Goal: Check status: Check status

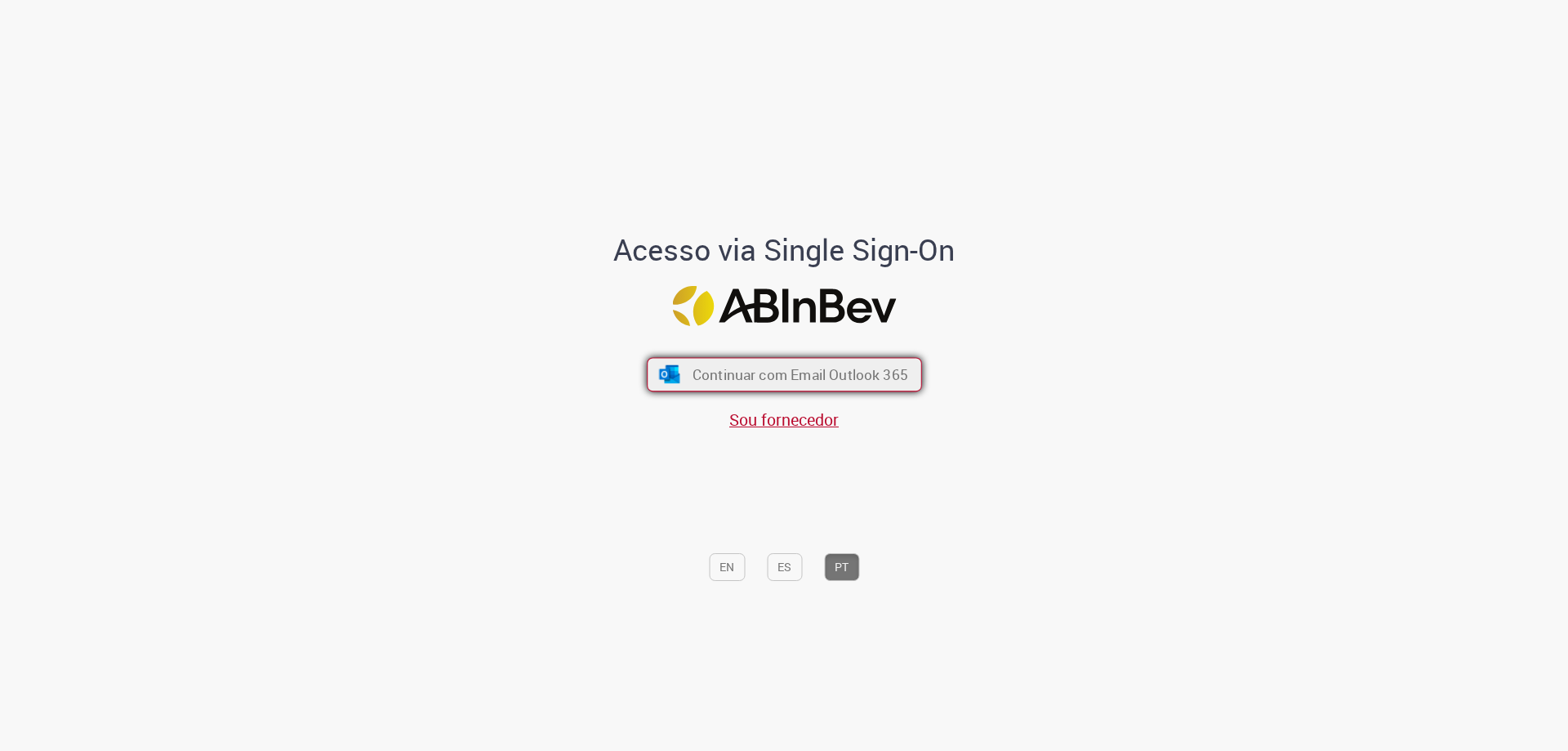
click at [738, 370] on span "Continuar com Email Outlook 365" at bounding box center [798, 375] width 215 height 19
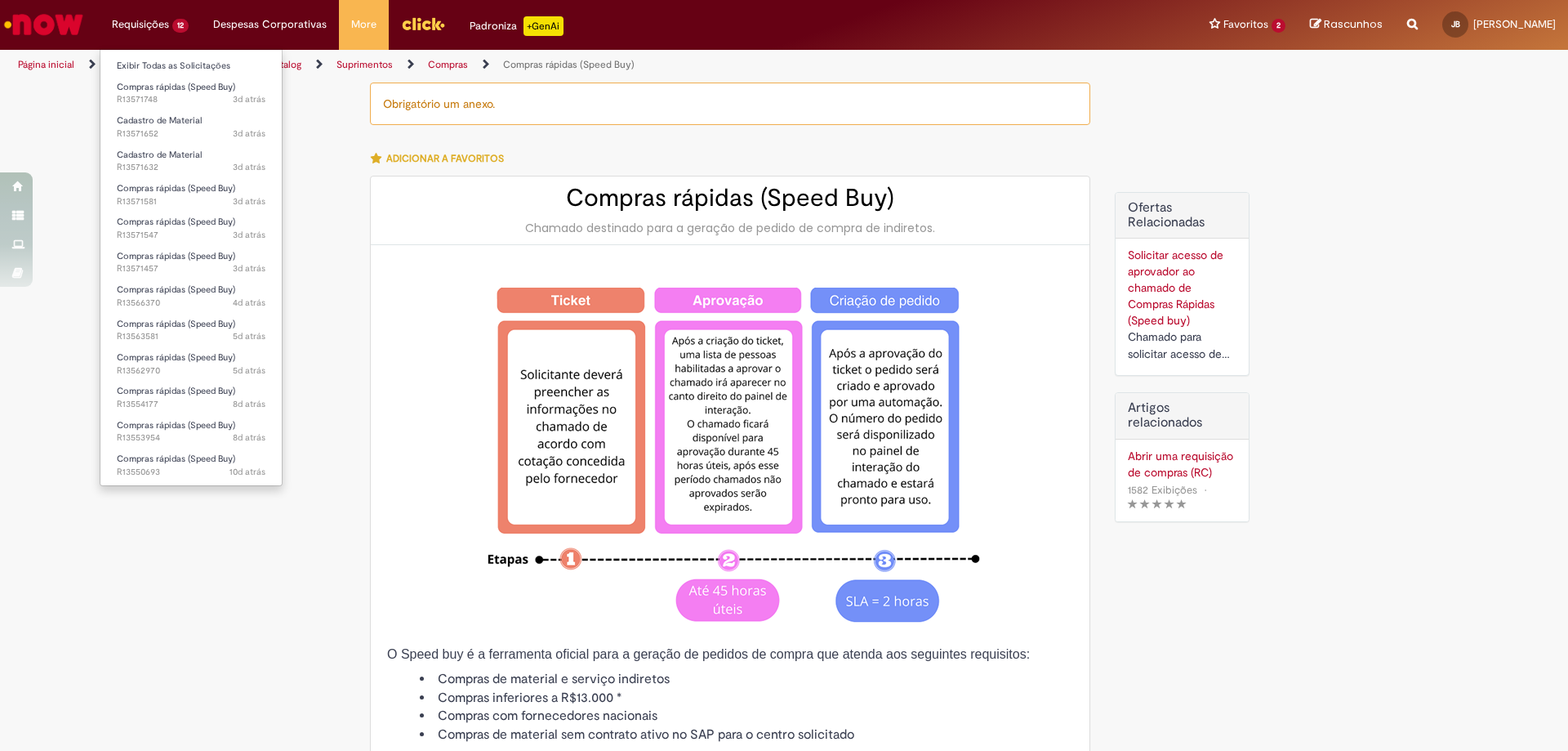
type input "********"
type input "**********"
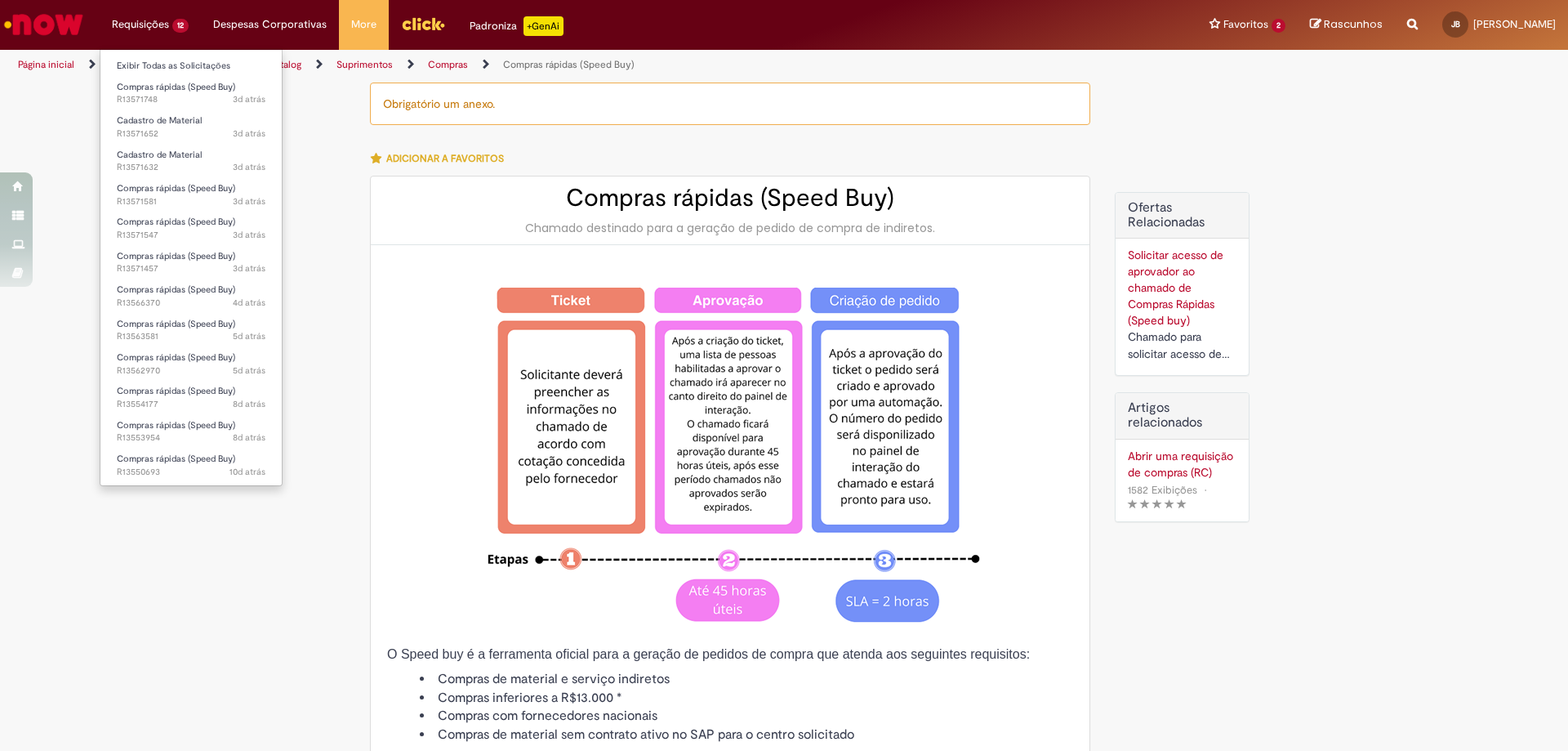
type input "****"
type input "**********"
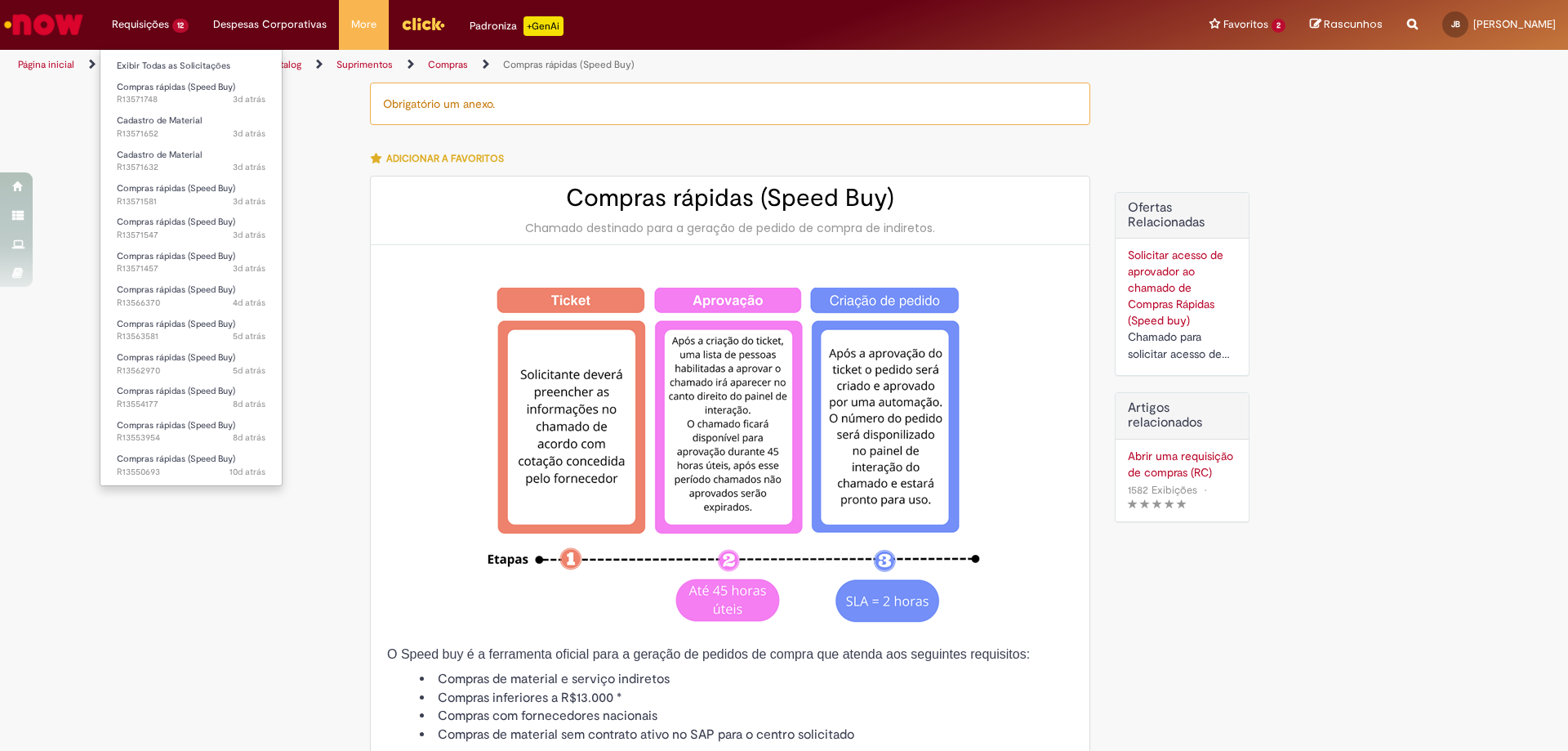
type input "**********"
click at [192, 59] on link "Exibir Todas as Solicitações" at bounding box center [191, 65] width 182 height 18
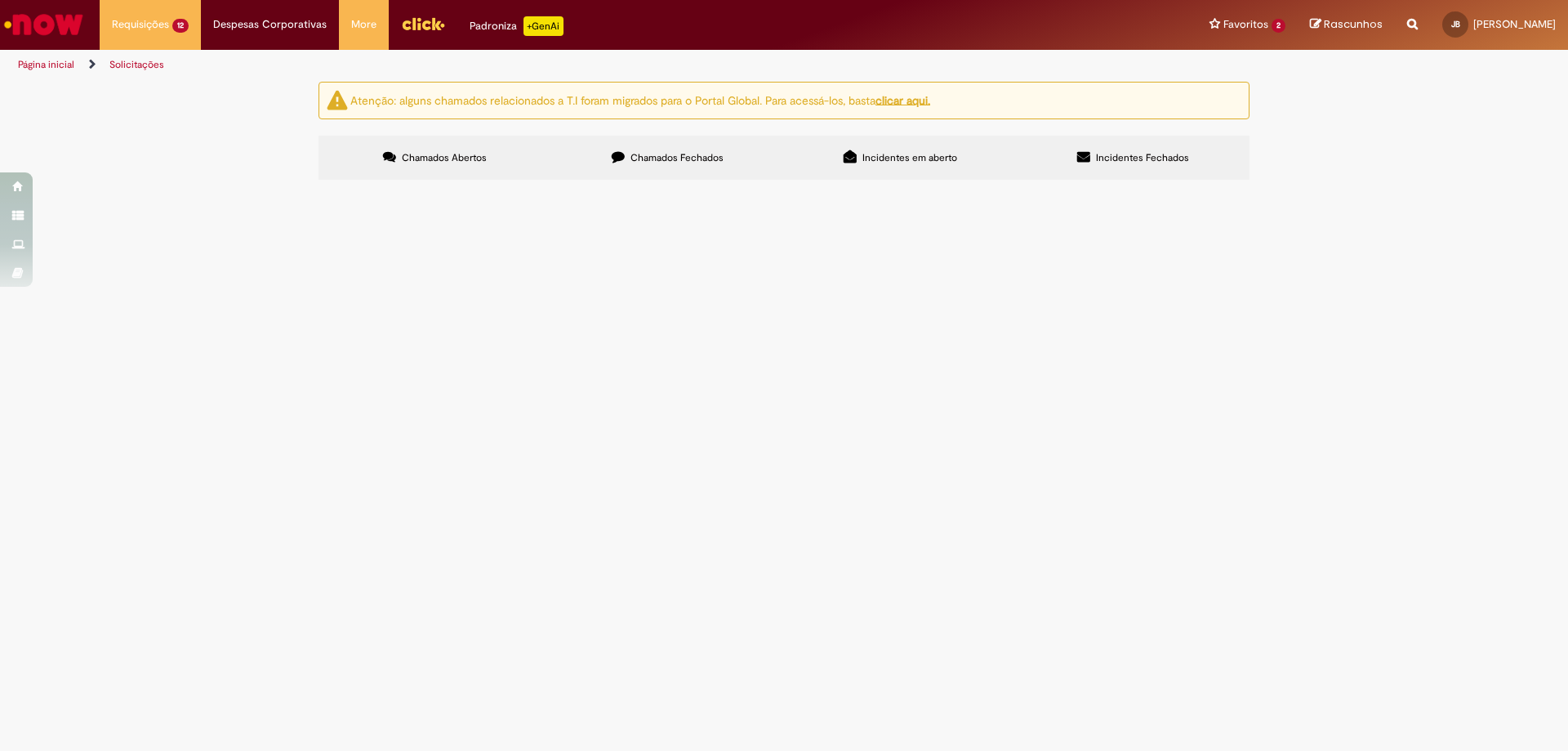
click at [0, 0] on span "Parabolt 5/8"" at bounding box center [0, 0] width 0 height 0
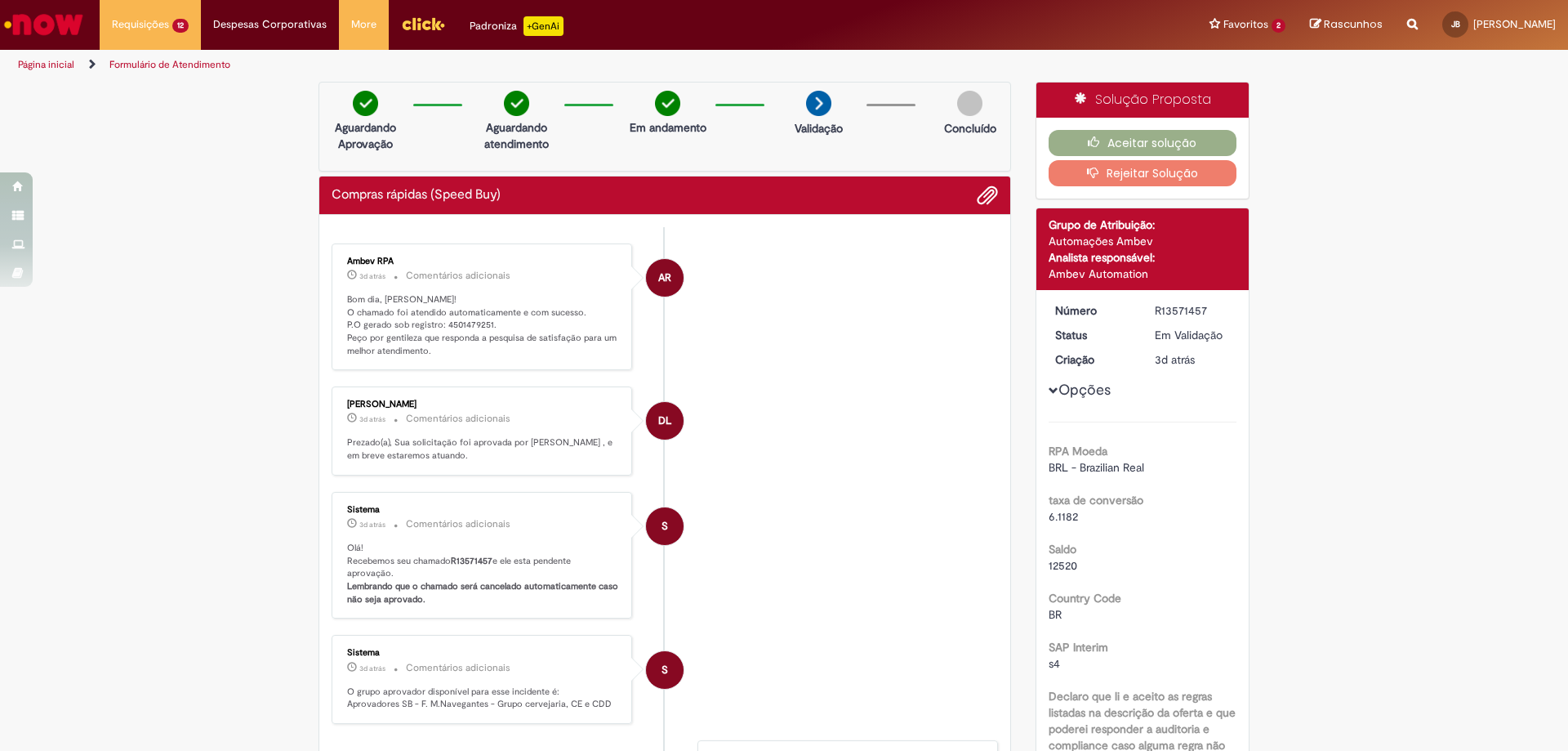
click at [464, 315] on p "Bom dia, [PERSON_NAME]! O chamado foi atendido automaticamente e com sucesso. P…" at bounding box center [484, 325] width 272 height 64
click at [466, 322] on p "Bom dia, [PERSON_NAME]! O chamado foi atendido automaticamente e com sucesso. P…" at bounding box center [484, 325] width 272 height 64
copy p "4501479251"
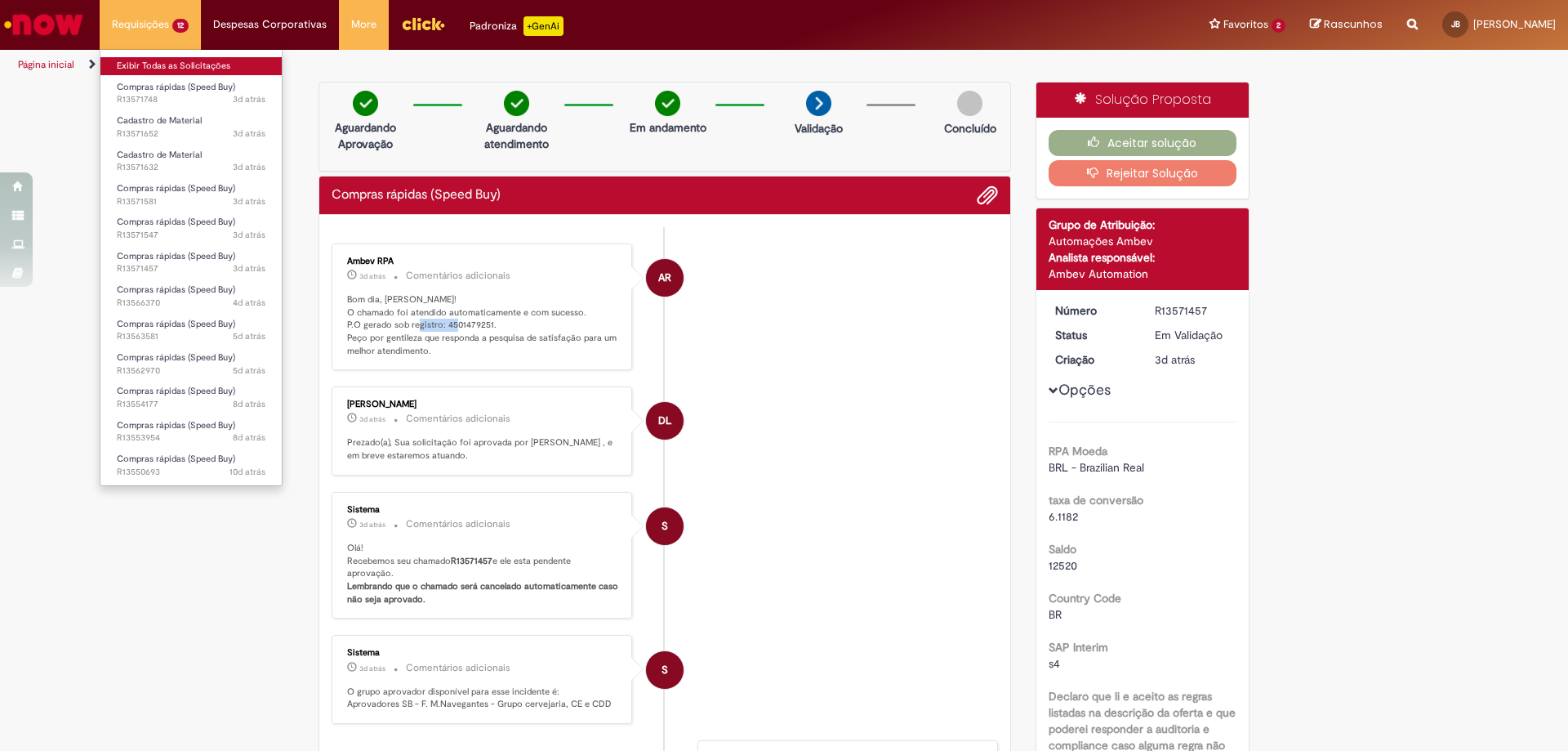
click at [191, 62] on link "Exibir Todas as Solicitações" at bounding box center [191, 65] width 182 height 18
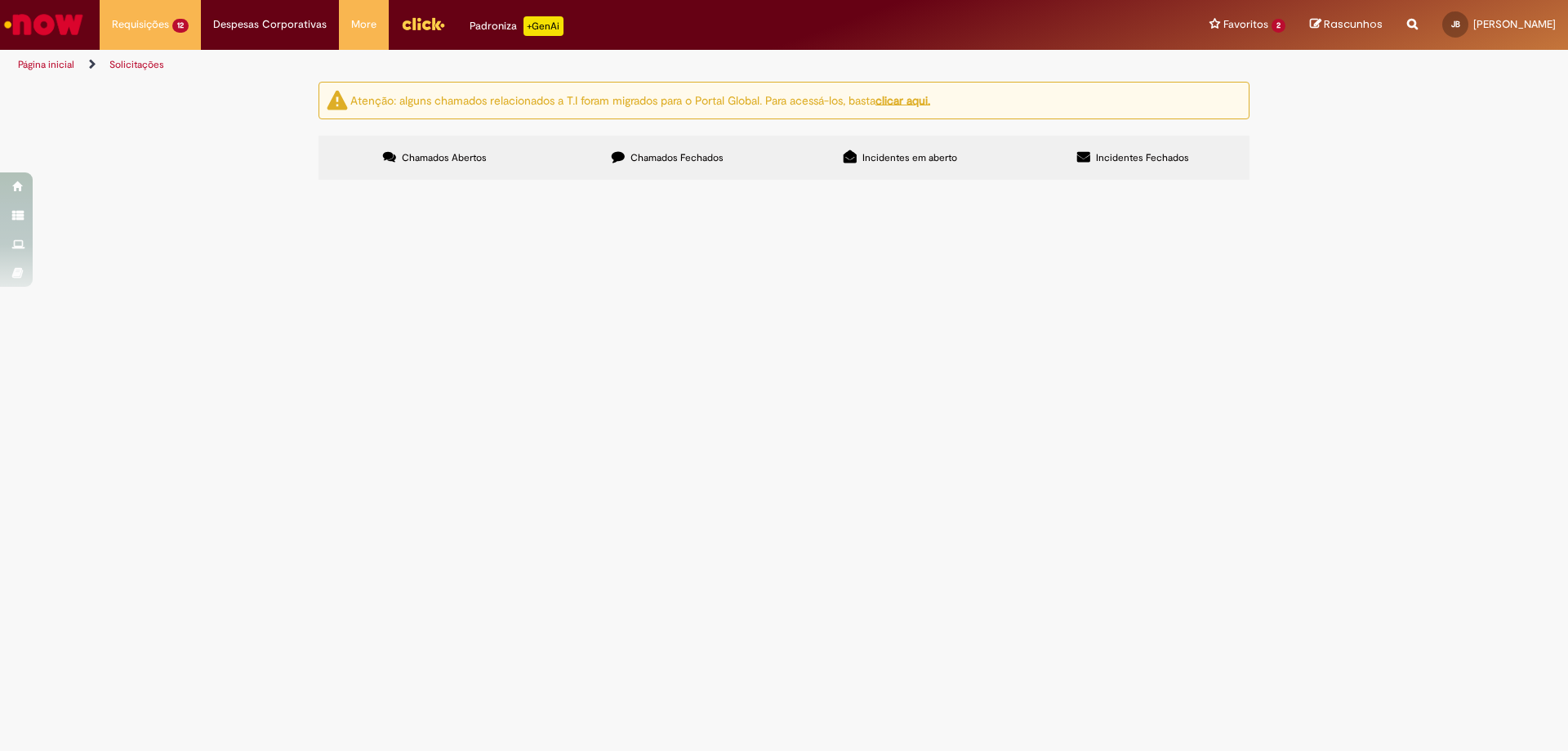
click at [278, 184] on div "Atenção: alguns chamados relacionados a T.I foram migrados para o Portal Global…" at bounding box center [784, 133] width 1568 height 102
click at [0, 0] on span "Jogo de macho e eletrodo" at bounding box center [0, 0] width 0 height 0
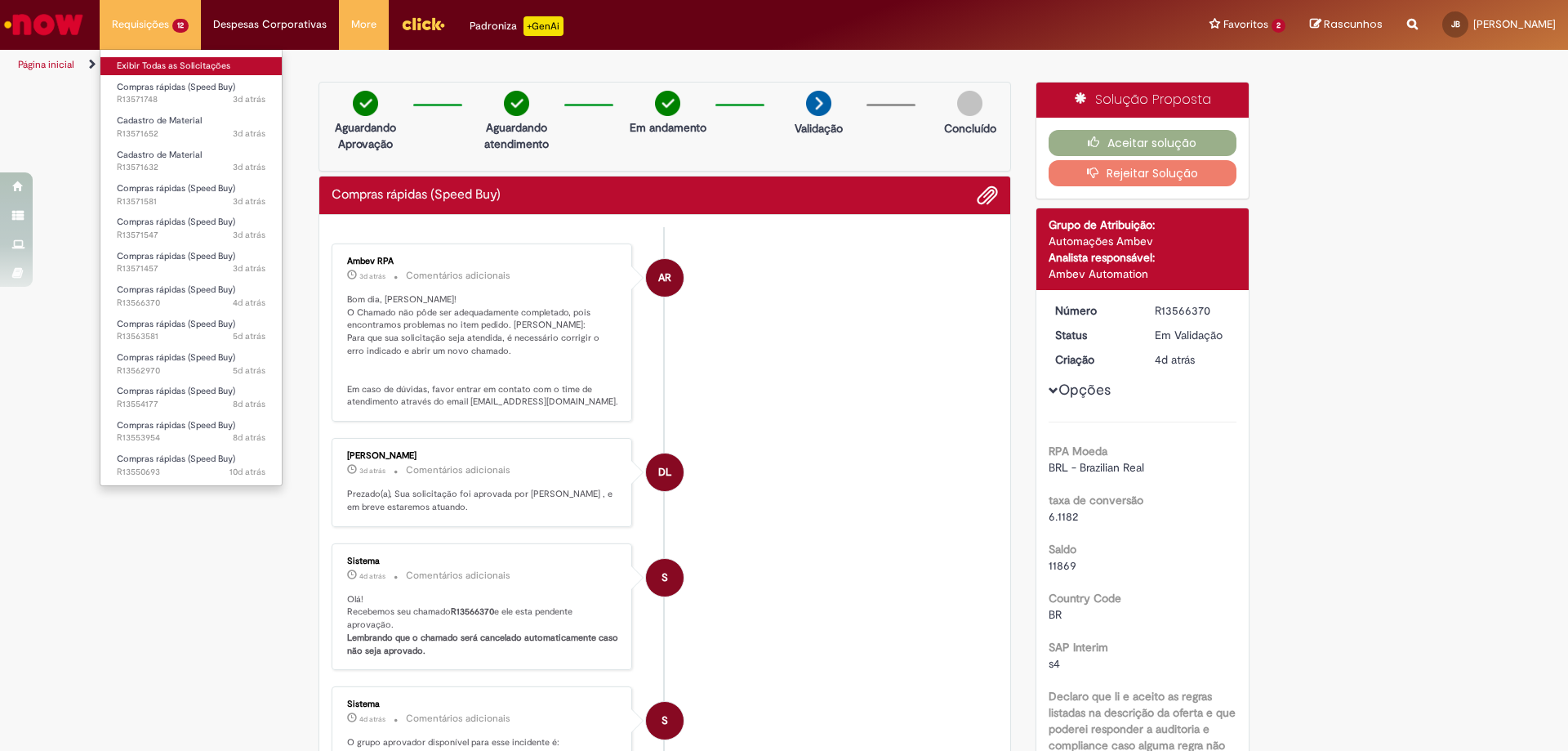
click at [177, 61] on link "Exibir Todas as Solicitações" at bounding box center [191, 65] width 182 height 18
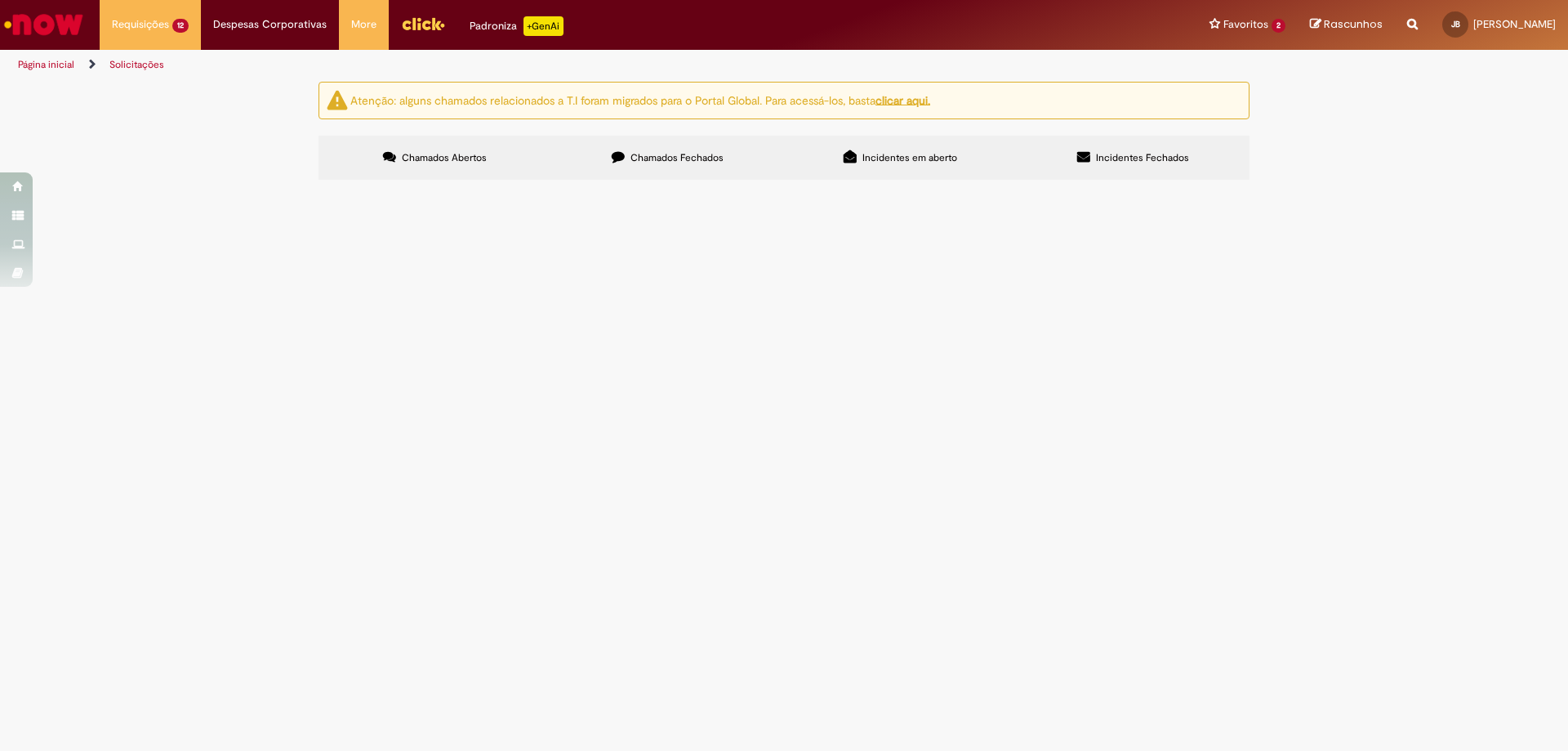
click at [237, 184] on div "Atenção: alguns chamados relacionados a T.I foram migrados para o Portal Global…" at bounding box center [784, 133] width 1568 height 102
click at [0, 0] on span "Rolamentos e retentor" at bounding box center [0, 0] width 0 height 0
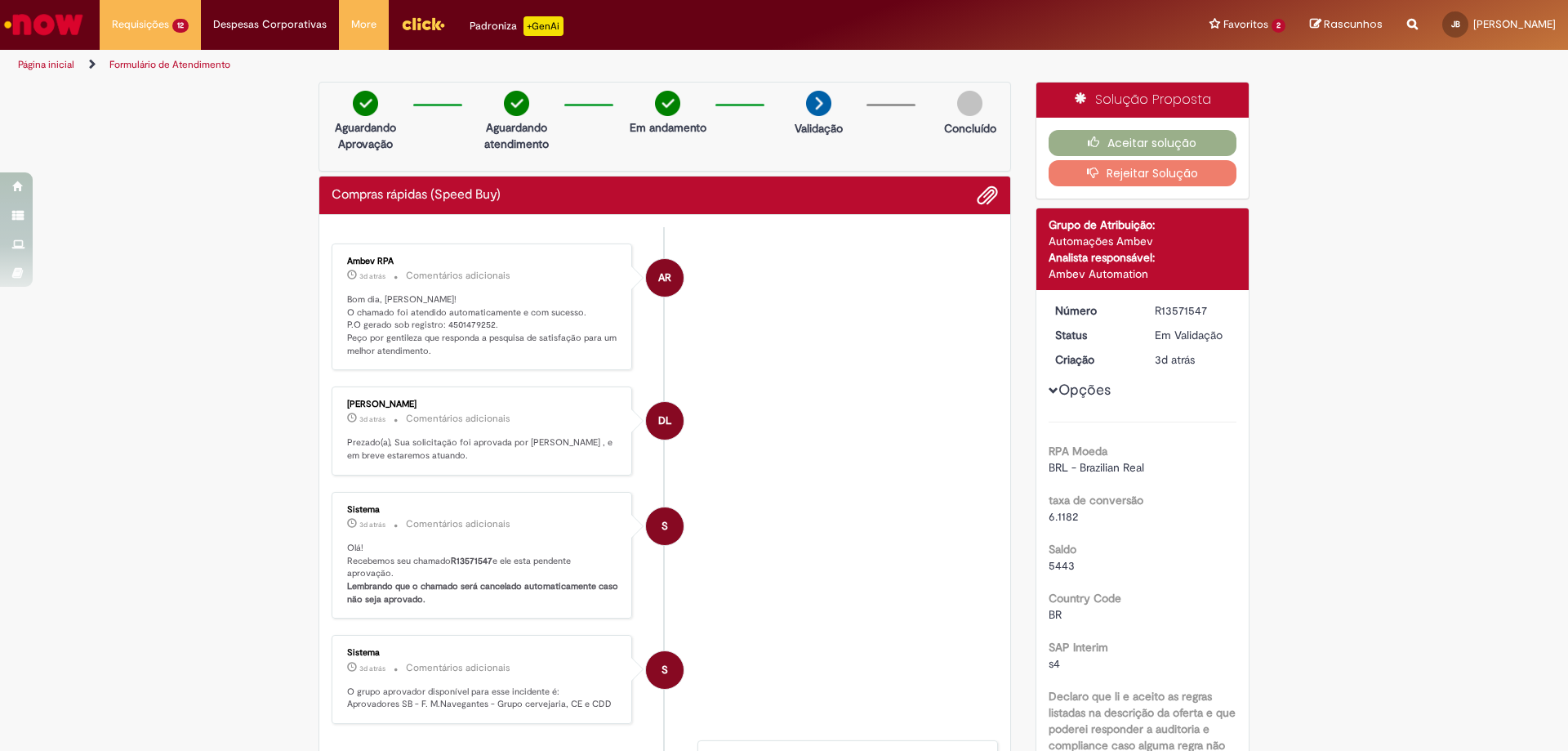
click at [464, 321] on p "Bom dia, [PERSON_NAME]! O chamado foi atendido automaticamente e com sucesso. P…" at bounding box center [484, 325] width 272 height 64
copy p "4501479252"
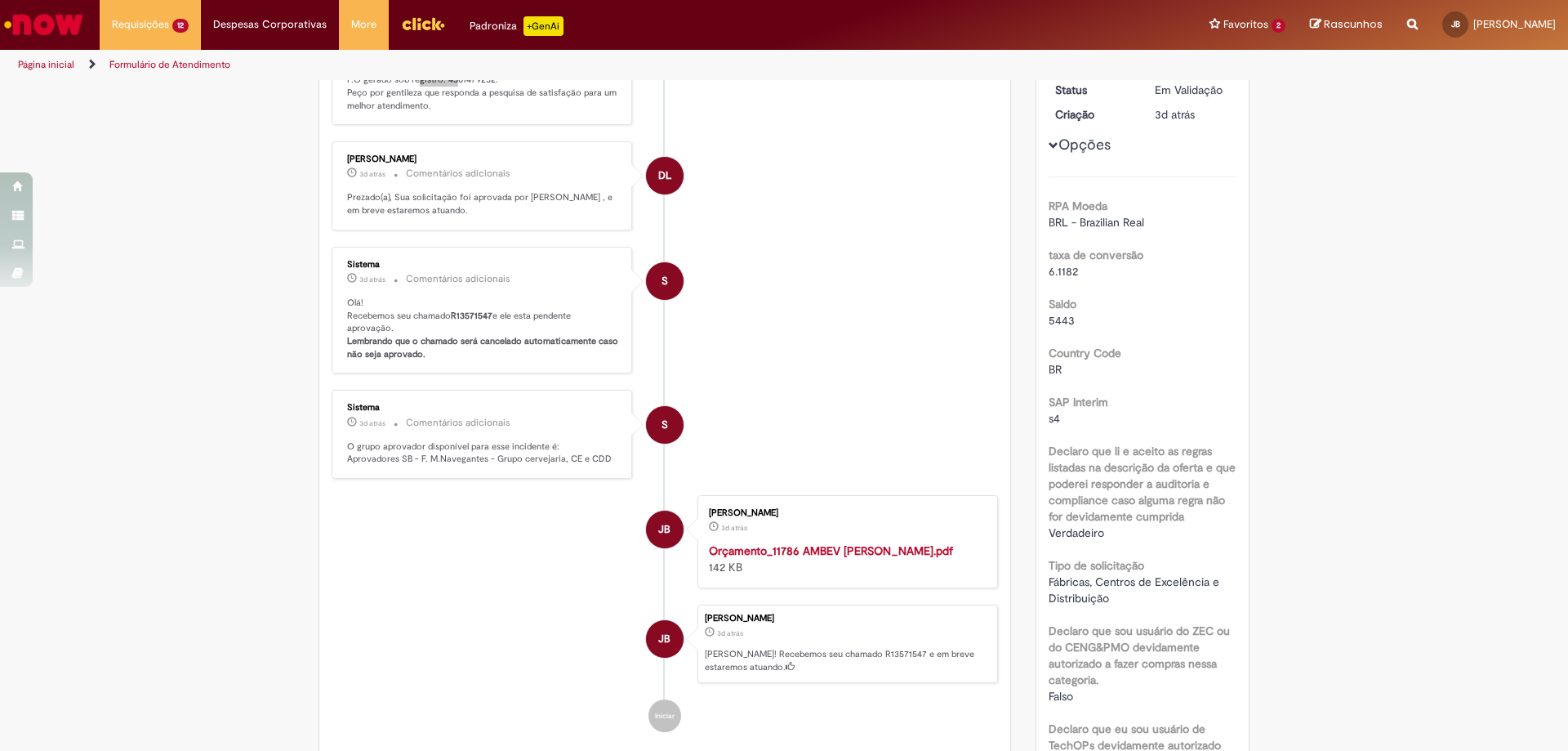
scroll to position [327, 0]
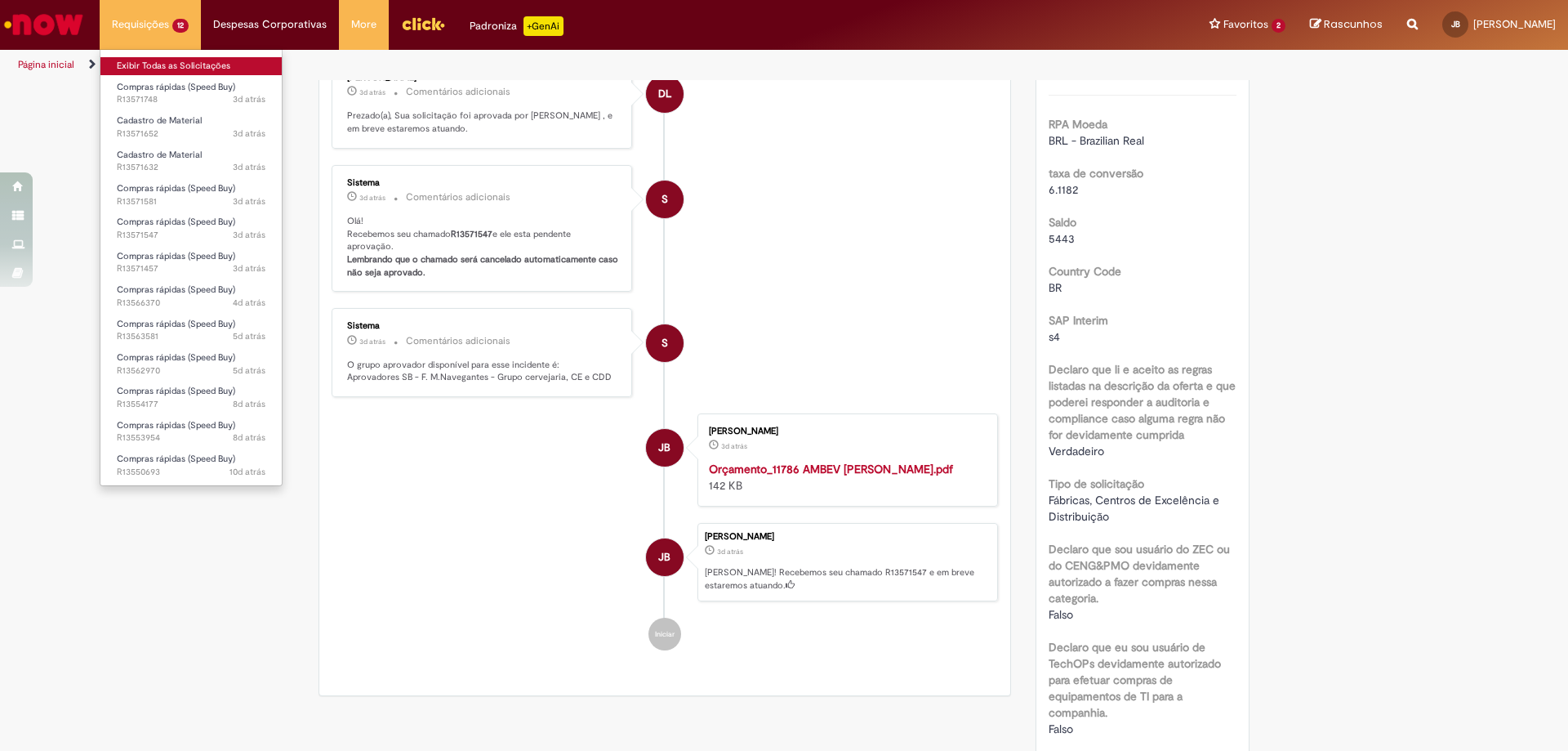
click at [185, 61] on link "Exibir Todas as Solicitações" at bounding box center [191, 65] width 182 height 18
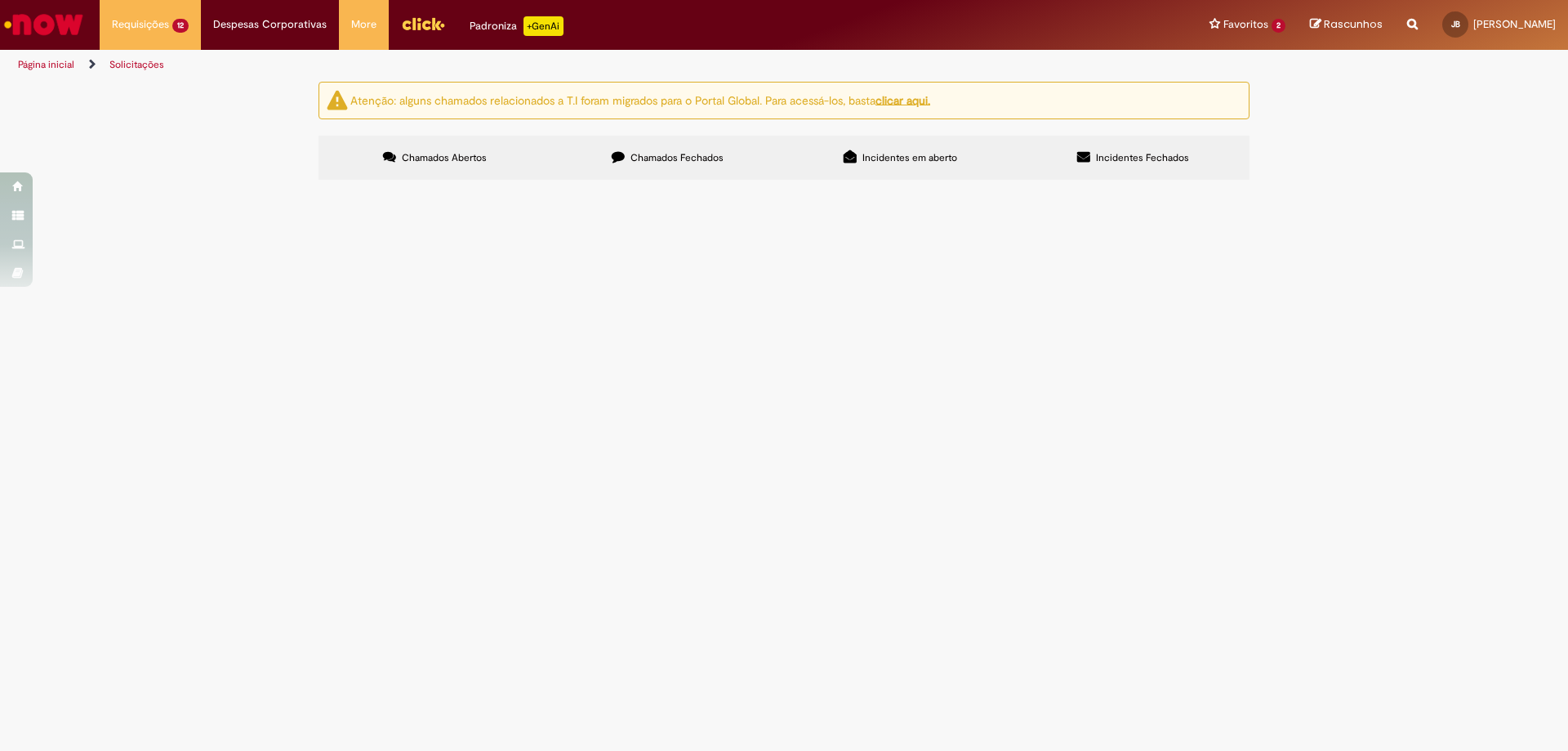
click at [306, 184] on div "Atenção: alguns chamados relacionados a T.I foram migrados para o Portal Global…" at bounding box center [784, 133] width 1568 height 102
click at [267, 184] on div "Atenção: alguns chamados relacionados a T.I foram migrados para o Portal Global…" at bounding box center [784, 133] width 1568 height 102
click at [294, 184] on div "Atenção: alguns chamados relacionados a T.I foram migrados para o Portal Global…" at bounding box center [784, 133] width 1568 height 102
click at [0, 0] on td "Compras rápidas (Speed Buy)" at bounding box center [0, 0] width 0 height 0
click at [0, 0] on span "Compras rápidas (Speed Buy)" at bounding box center [0, 0] width 0 height 0
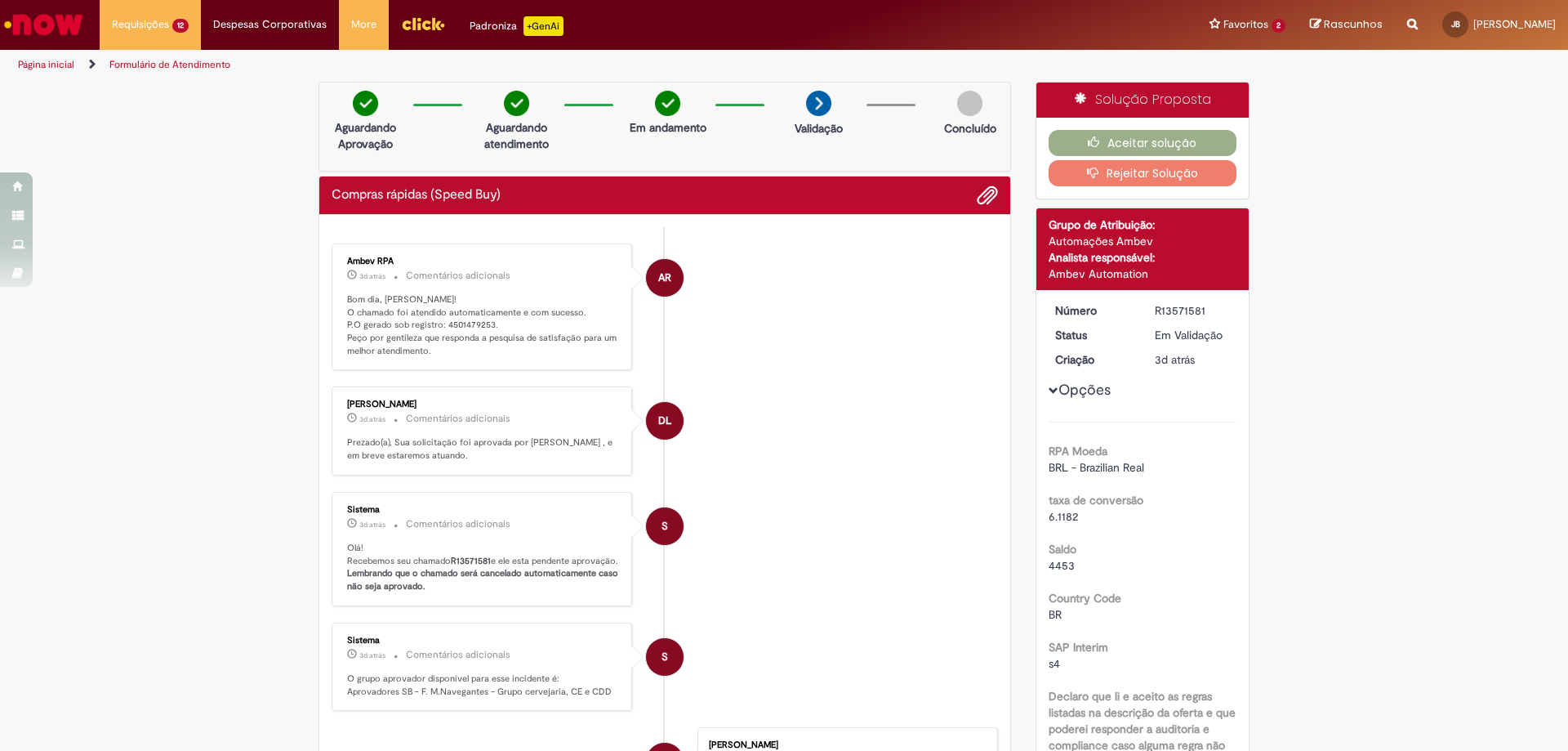
click at [470, 319] on p "Bom dia, [PERSON_NAME]! O chamado foi atendido automaticamente e com sucesso. P…" at bounding box center [484, 325] width 272 height 64
copy p "4501479253"
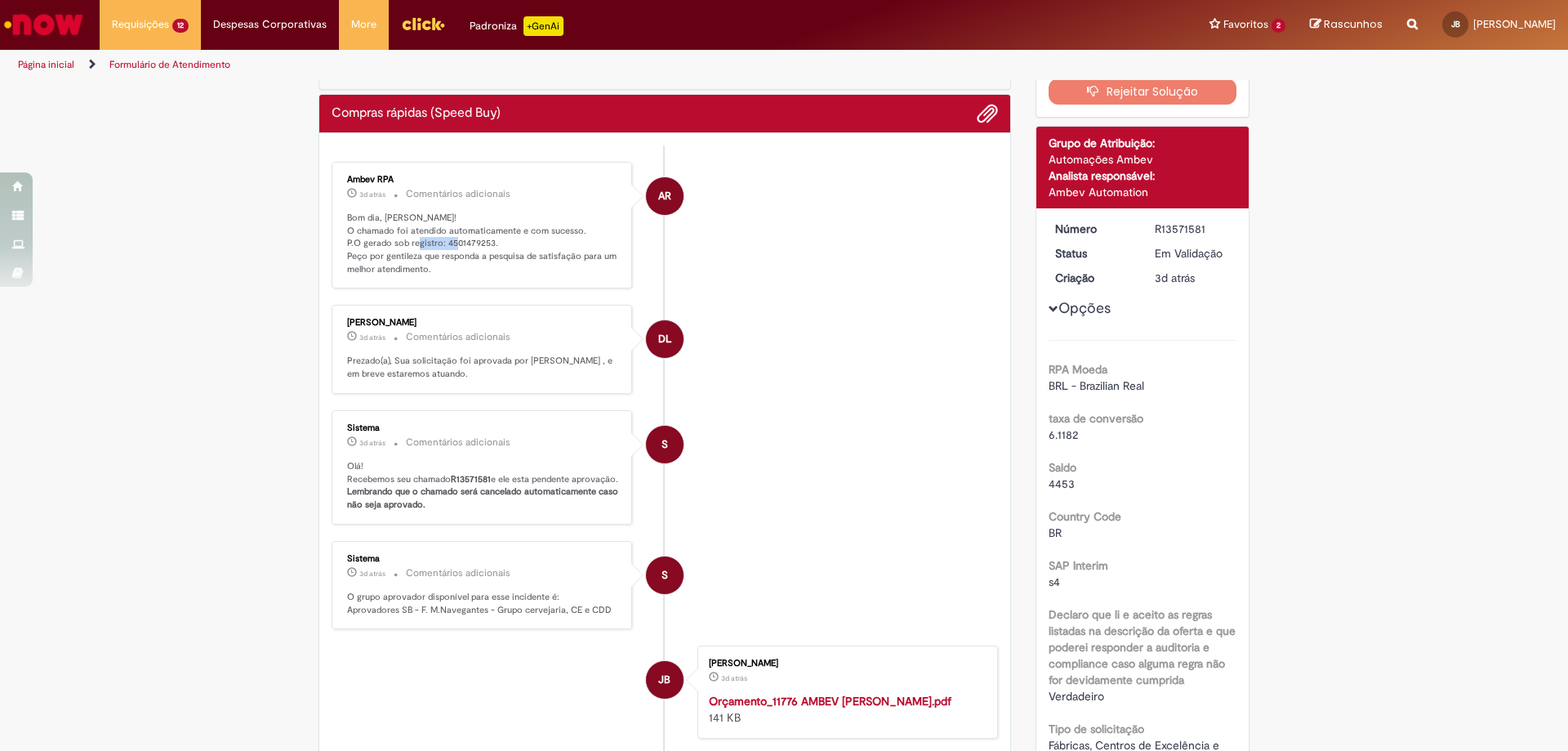
scroll to position [245, 0]
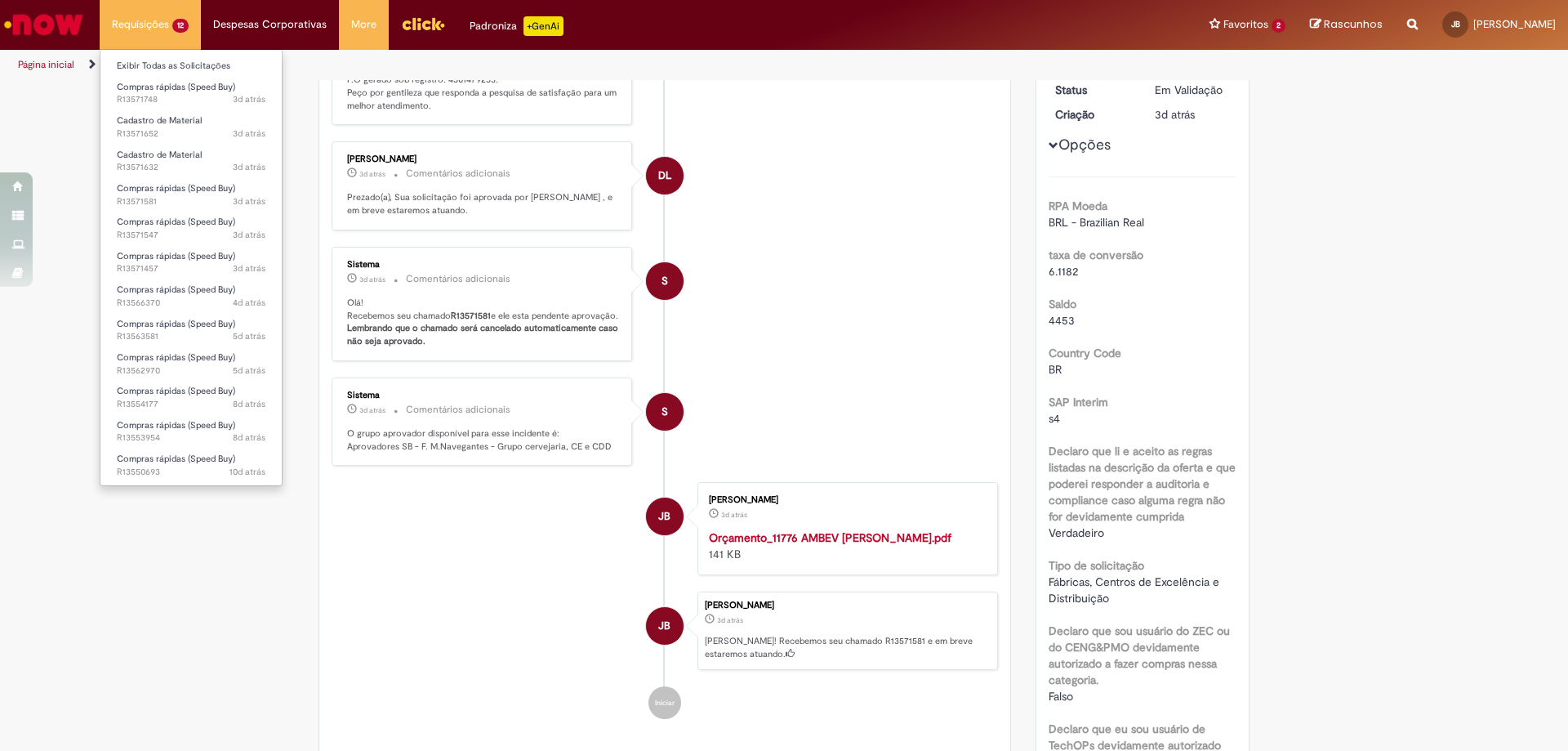
click at [143, 56] on li "Exibir Todas as Solicitações" at bounding box center [191, 64] width 182 height 21
click at [136, 65] on link "Exibir Todas as Solicitações" at bounding box center [191, 65] width 182 height 18
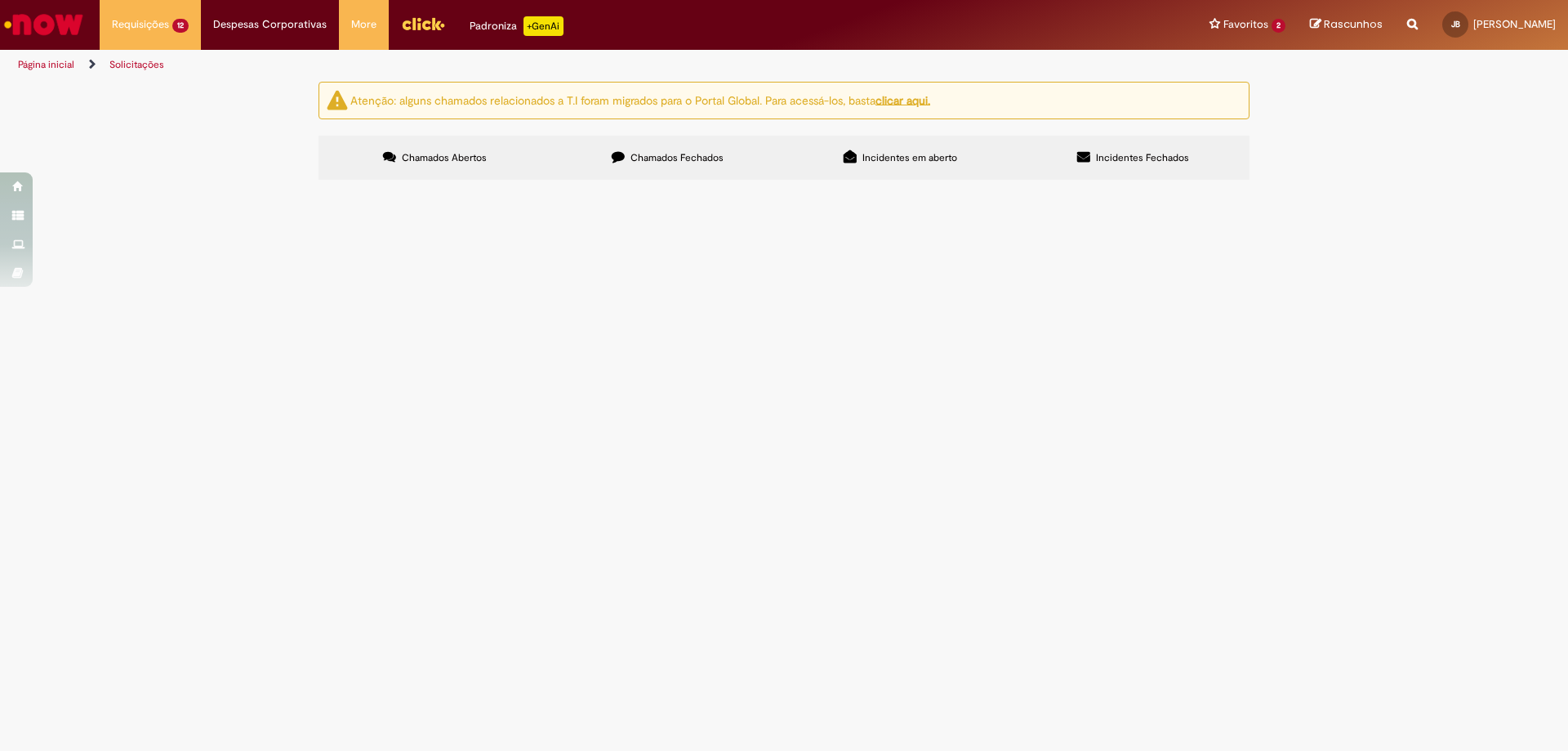
click at [0, 0] on span "Recuperação cardan" at bounding box center [0, 0] width 0 height 0
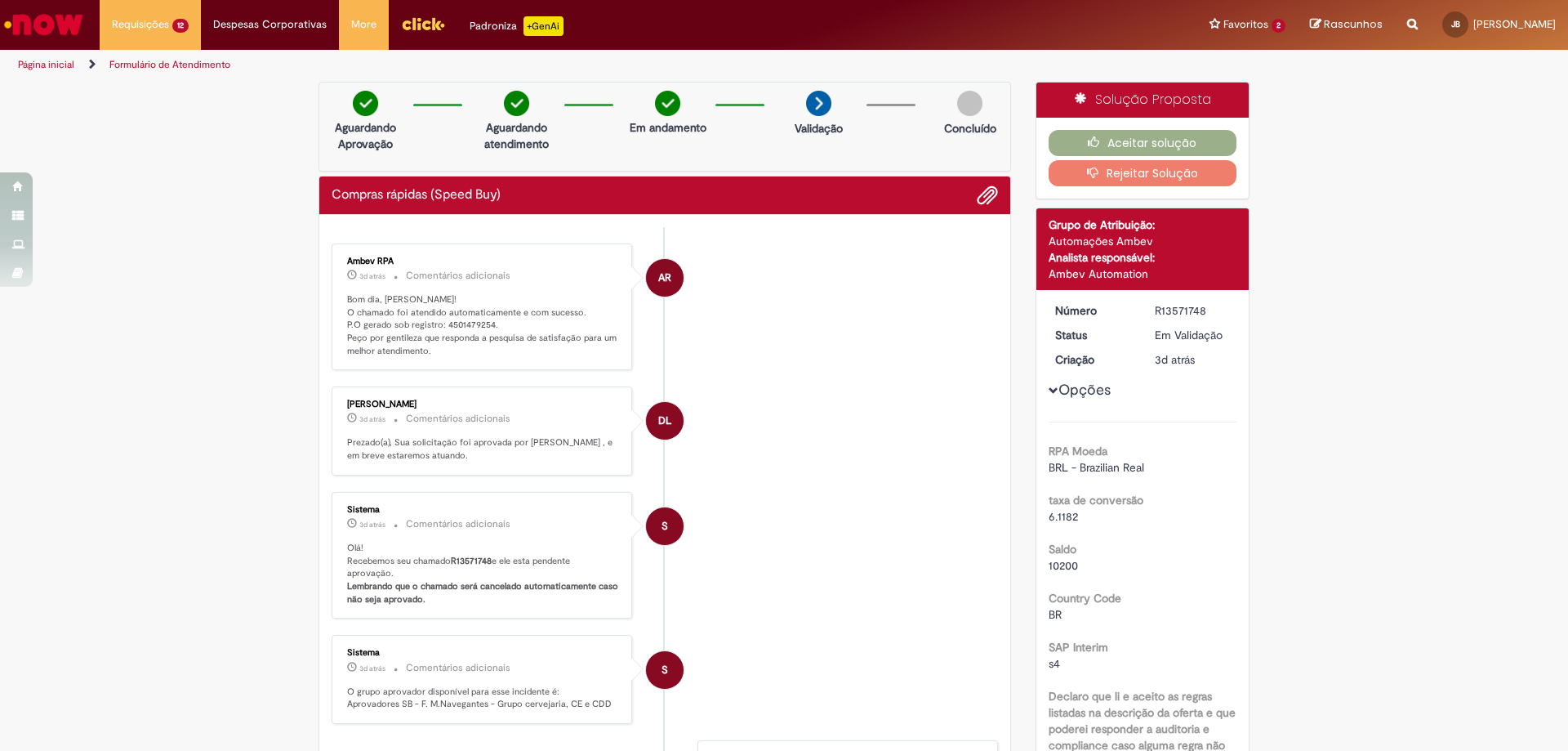
click at [469, 327] on p "Bom dia, [PERSON_NAME]! O chamado foi atendido automaticamente e com sucesso. P…" at bounding box center [484, 325] width 272 height 64
copy p "4501479254"
